Goal: Transaction & Acquisition: Subscribe to service/newsletter

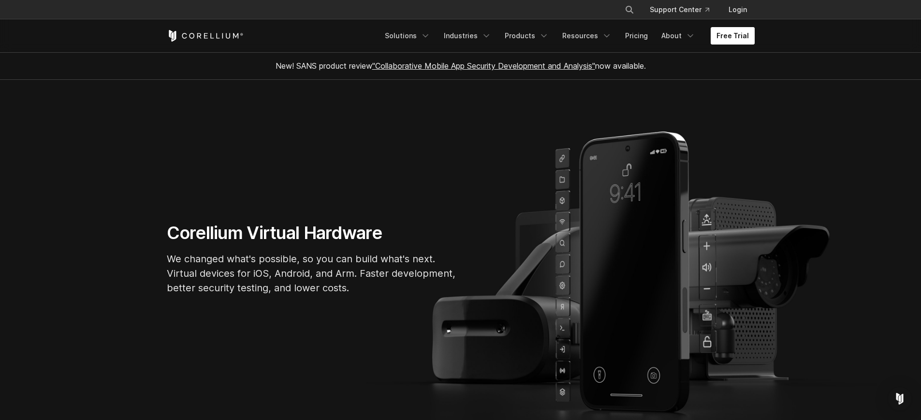
click at [711, 44] on link "Free Trial" at bounding box center [733, 35] width 44 height 17
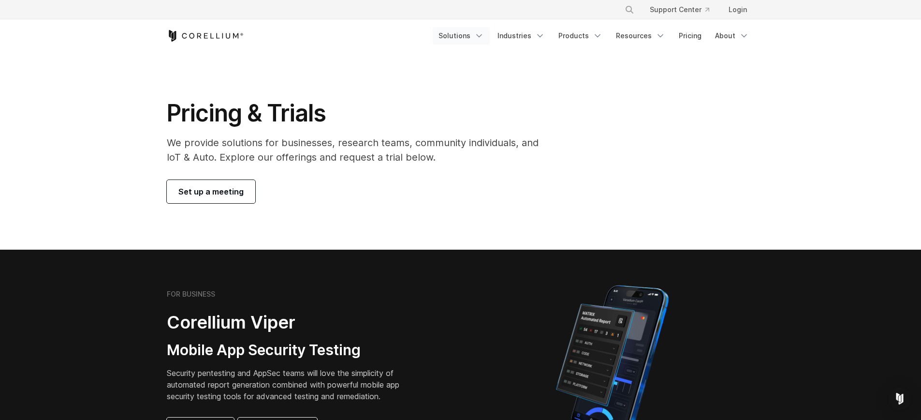
click at [474, 41] on icon "Navigation Menu" at bounding box center [479, 36] width 10 height 10
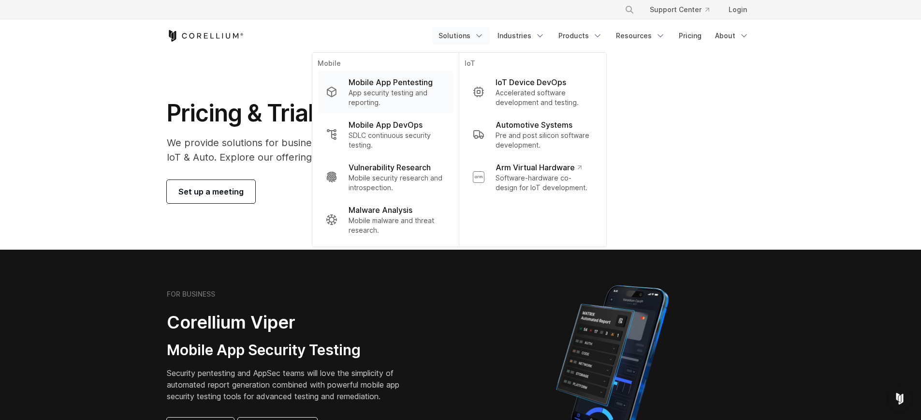
click at [349, 89] on p "App security testing and reporting." at bounding box center [397, 97] width 96 height 19
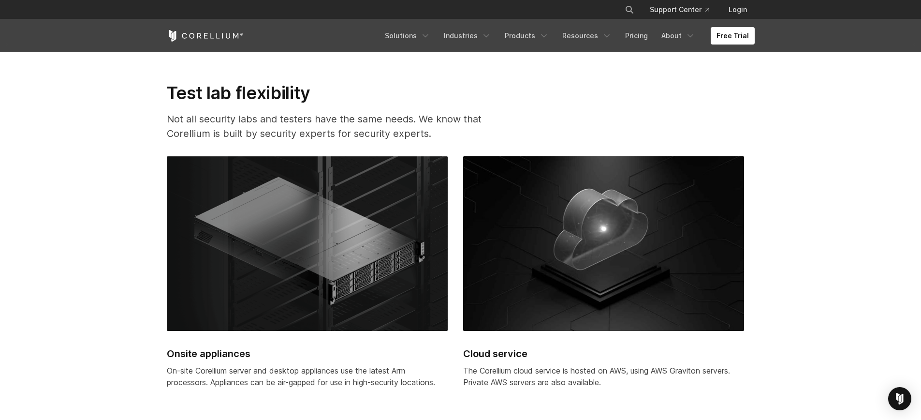
scroll to position [2434, 0]
